Goal: Obtain resource: Download file/media

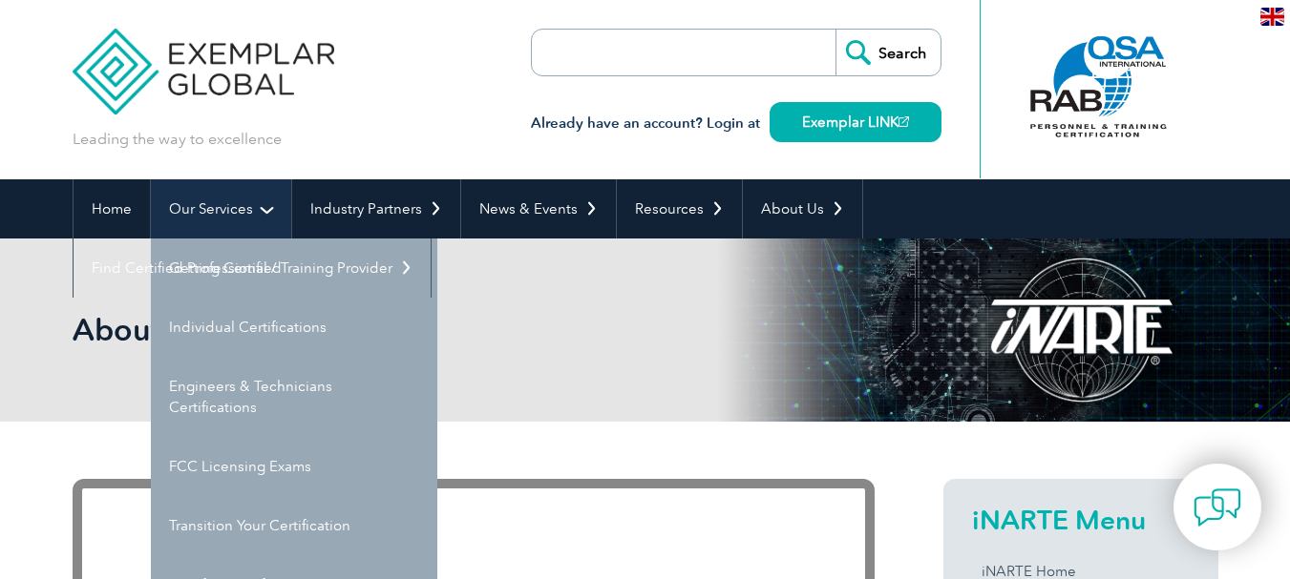
click at [218, 207] on link "Our Services" at bounding box center [221, 208] width 140 height 59
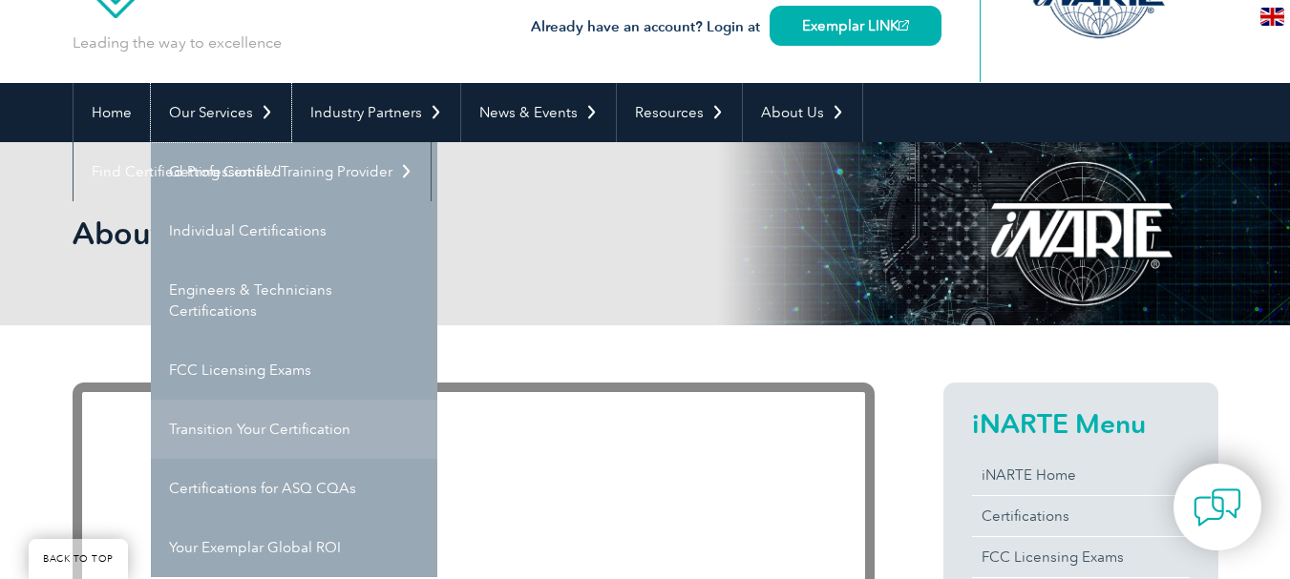
scroll to position [95, 0]
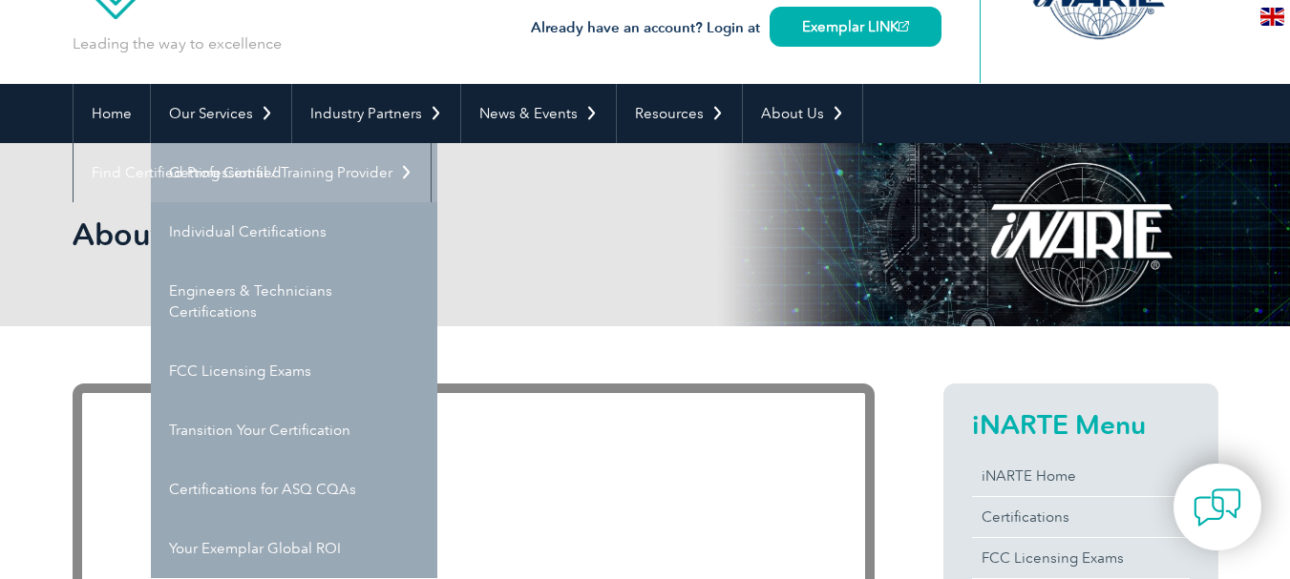
click at [254, 167] on link "Getting Certified" at bounding box center [294, 172] width 286 height 59
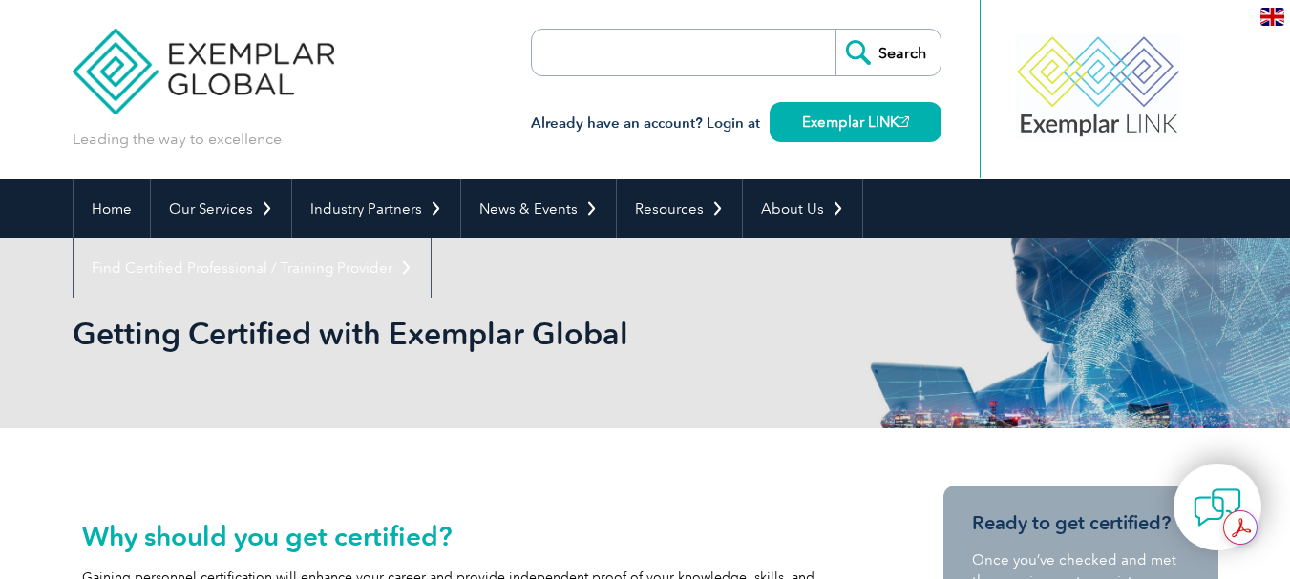
click at [1090, 83] on div at bounding box center [1098, 86] width 190 height 105
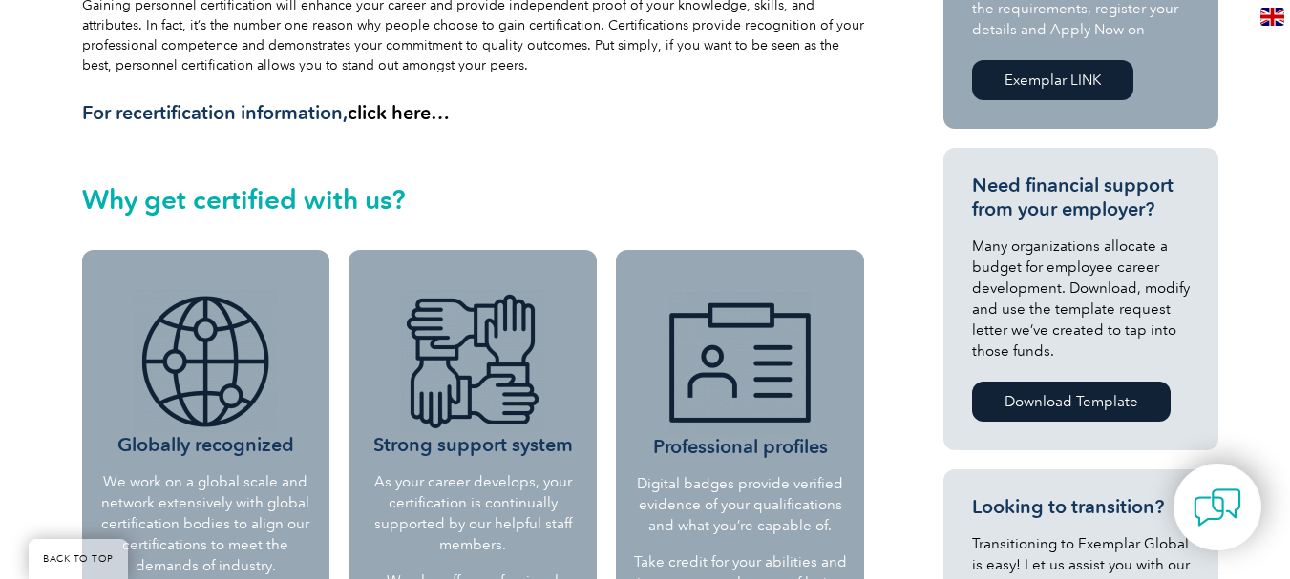
scroll to position [477, 0]
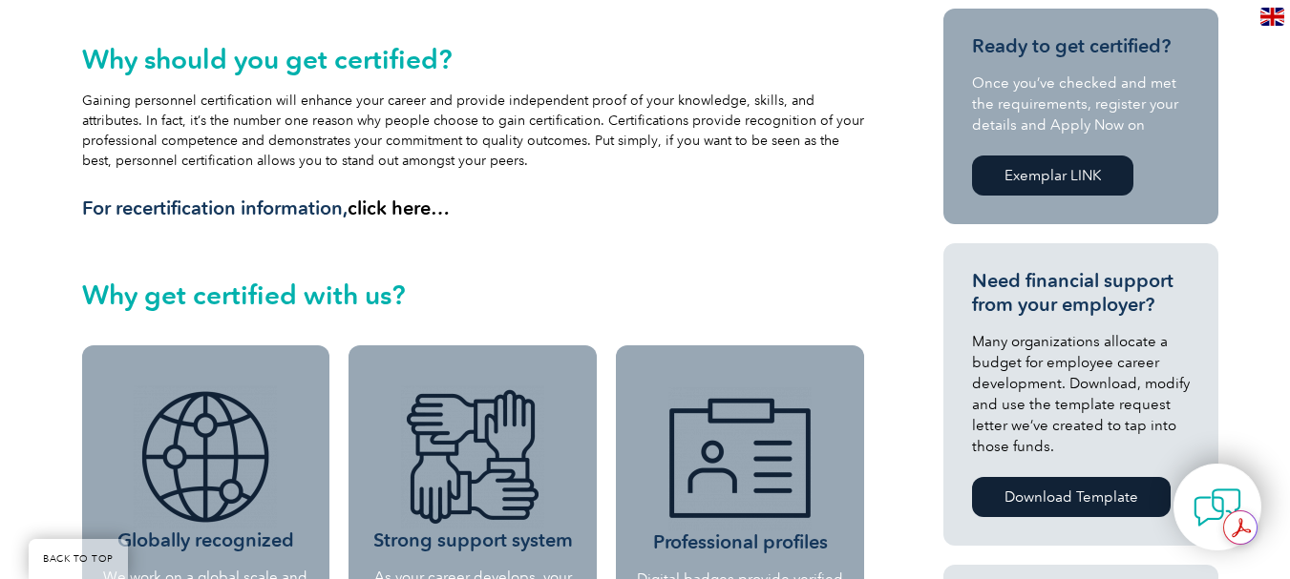
click at [1096, 500] on link "Download Template" at bounding box center [1071, 497] width 199 height 40
